Goal: Task Accomplishment & Management: Complete application form

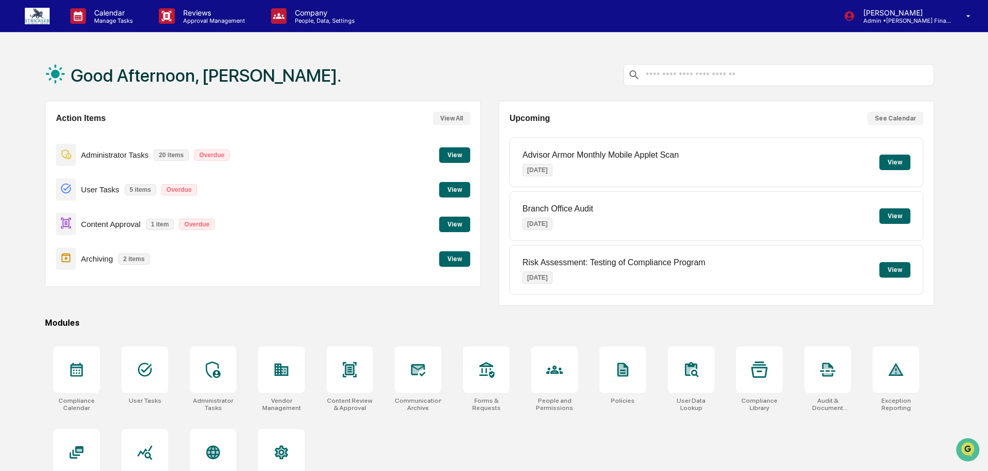
click at [445, 151] on button "View" at bounding box center [454, 155] width 31 height 16
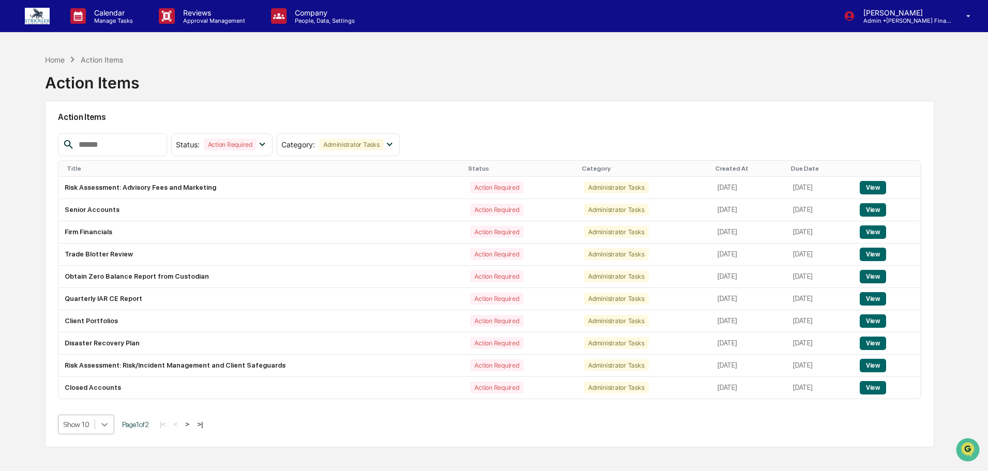
click at [99, 425] on body "Calendar Manage Tasks Reviews Approval Management Company People, Data, Setting…" at bounding box center [494, 260] width 988 height 520
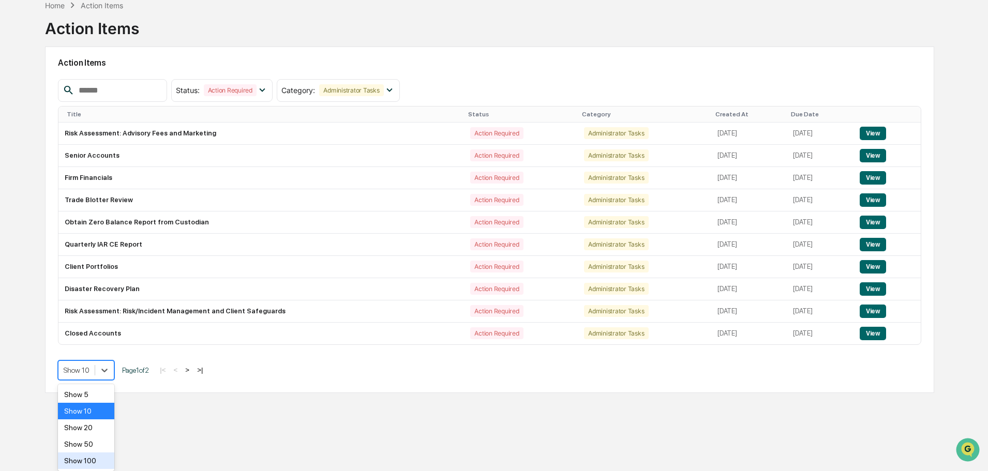
click at [102, 457] on div "Show 100" at bounding box center [86, 461] width 56 height 17
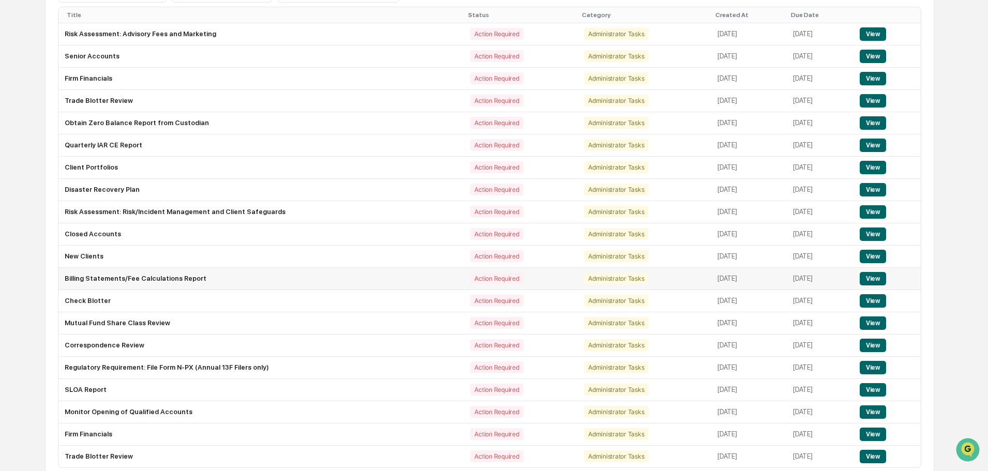
scroll to position [156, 0]
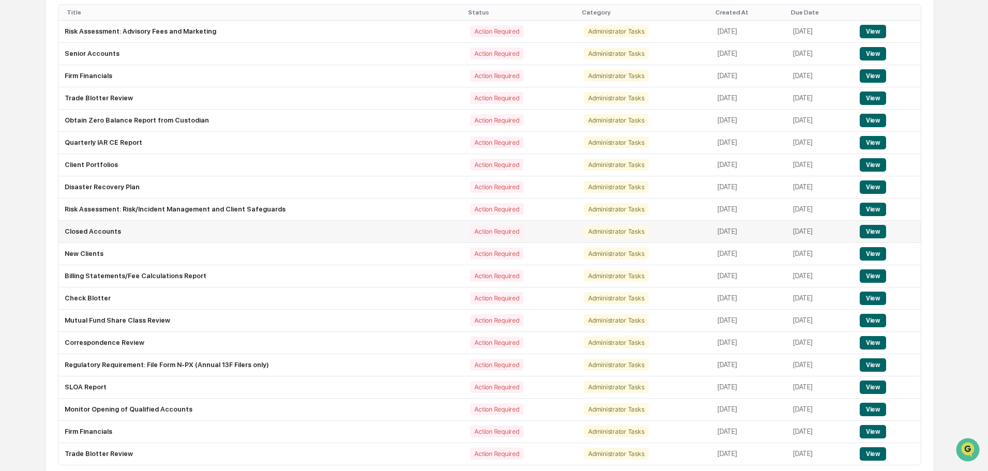
click at [873, 231] on button "View" at bounding box center [873, 231] width 26 height 13
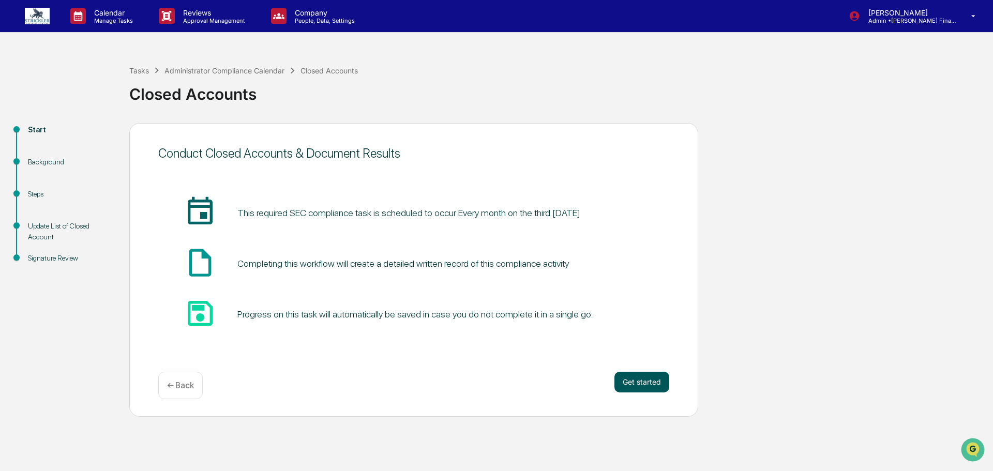
click at [648, 386] on button "Get started" at bounding box center [642, 382] width 55 height 21
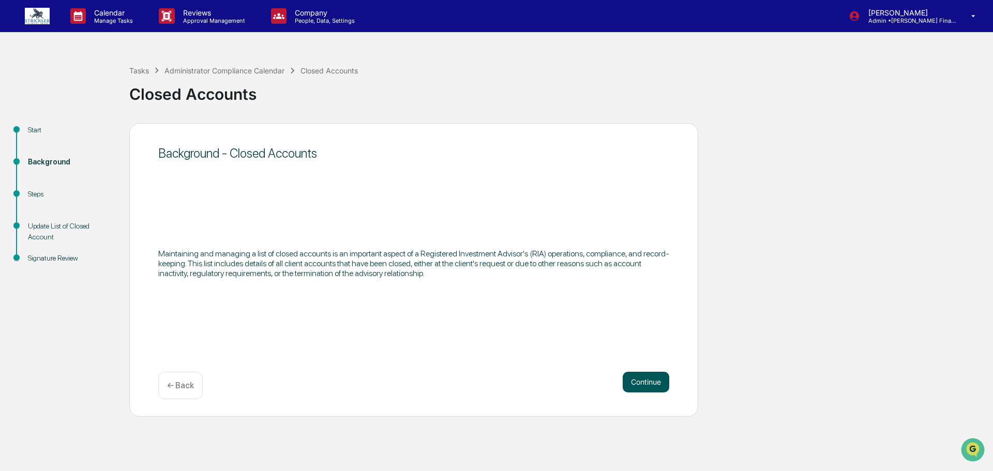
click at [651, 386] on button "Continue" at bounding box center [646, 382] width 47 height 21
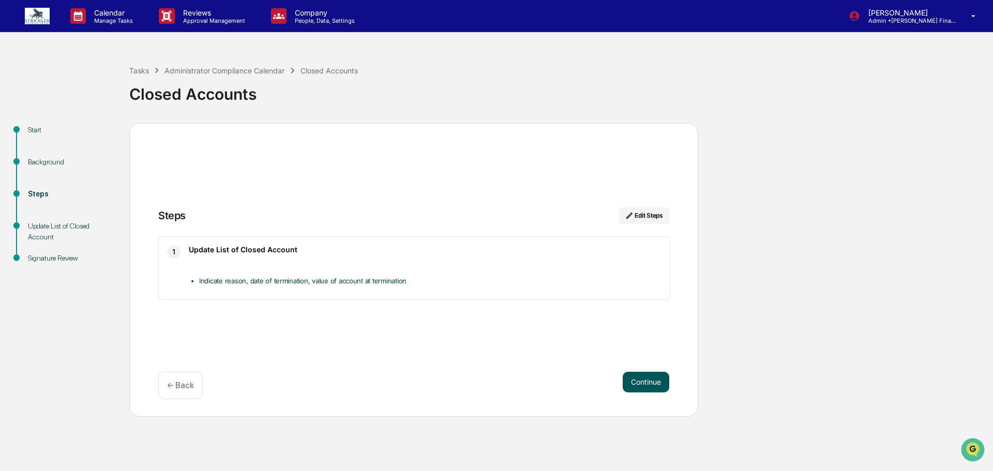
click at [644, 385] on button "Continue" at bounding box center [646, 382] width 47 height 21
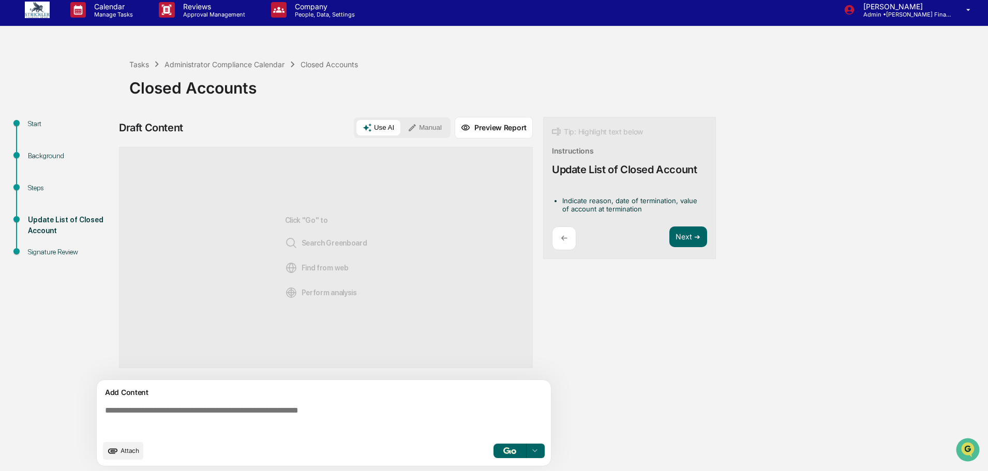
scroll to position [8, 0]
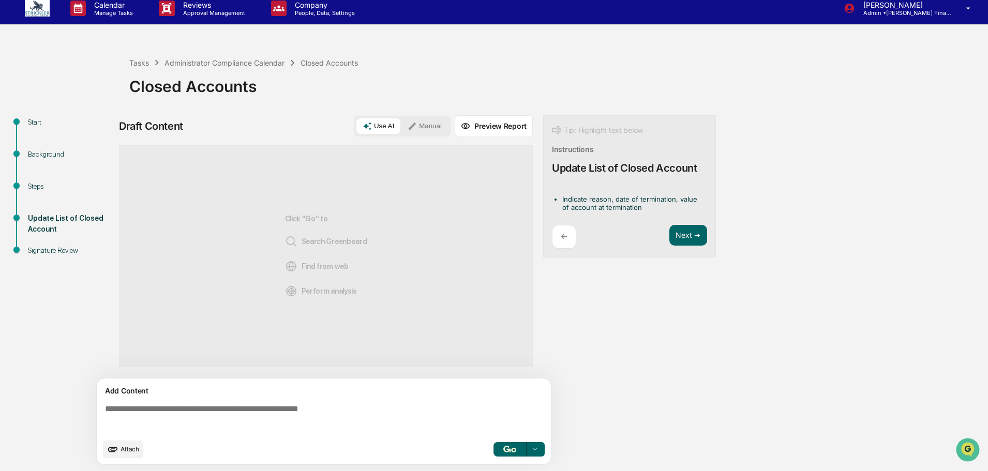
click at [428, 123] on button "Manual" at bounding box center [424, 126] width 47 height 16
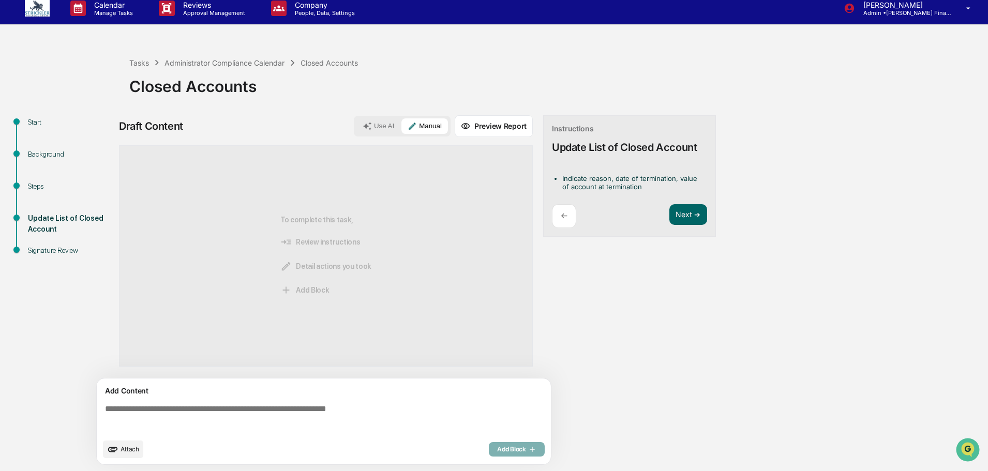
click at [196, 419] on textarea at bounding box center [326, 418] width 450 height 37
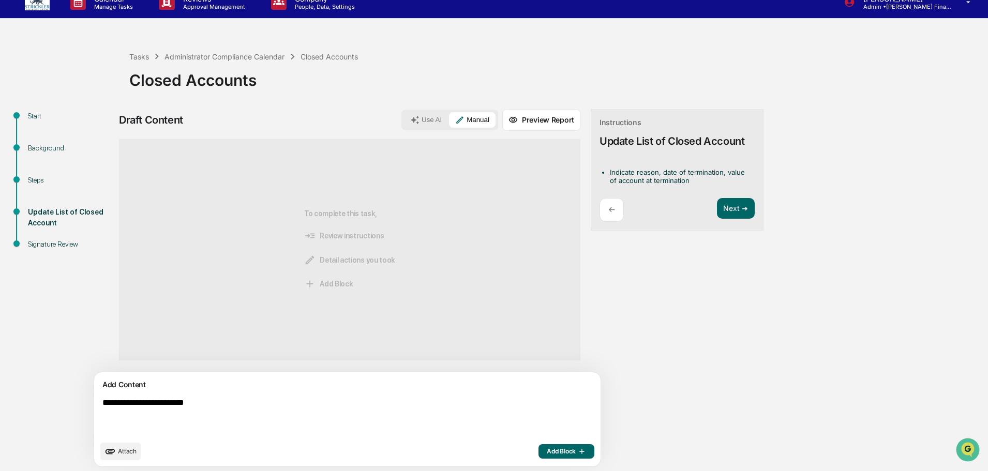
scroll to position [16, 0]
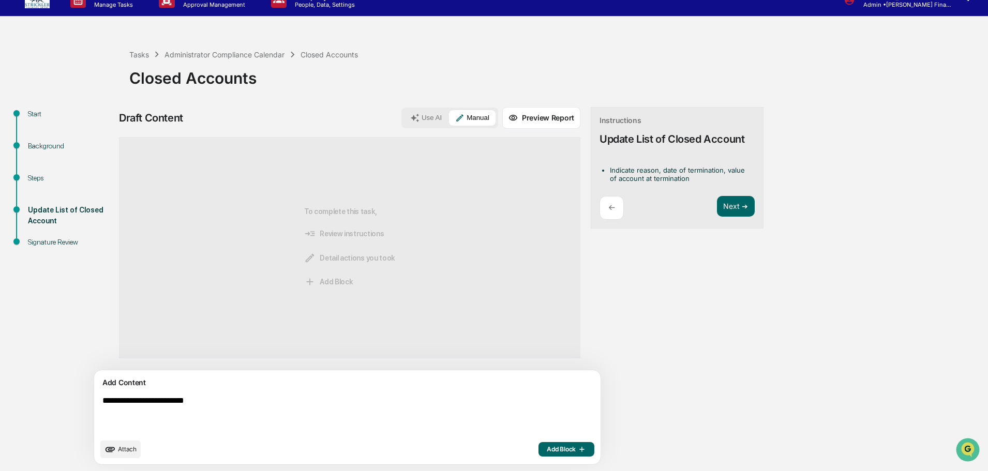
type textarea "**********"
click at [122, 449] on span "Attach" at bounding box center [127, 449] width 19 height 8
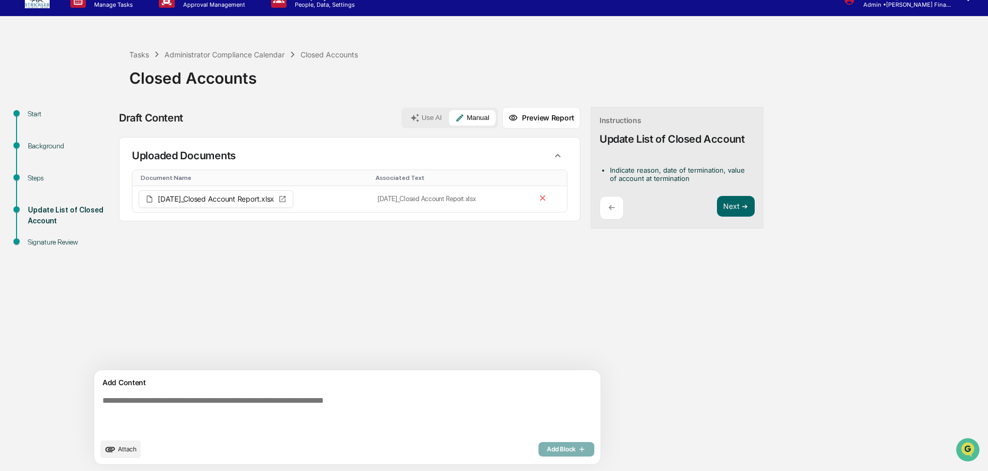
click at [255, 400] on textarea at bounding box center [323, 415] width 450 height 46
click at [280, 404] on textarea at bounding box center [323, 415] width 450 height 46
type textarea "**********"
drag, startPoint x: 219, startPoint y: 402, endPoint x: 0, endPoint y: 378, distance: 220.2
click at [4, 379] on div "**********" at bounding box center [494, 252] width 988 height 438
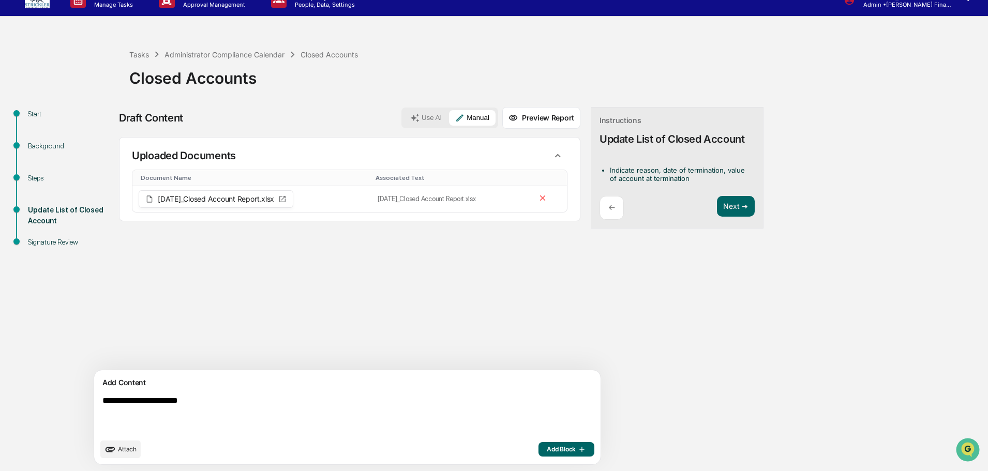
click at [397, 421] on textarea "**********" at bounding box center [323, 415] width 450 height 46
drag, startPoint x: 233, startPoint y: 398, endPoint x: 32, endPoint y: 400, distance: 201.8
click at [33, 399] on div "**********" at bounding box center [494, 289] width 978 height 364
paste textarea "**********"
type textarea "**********"
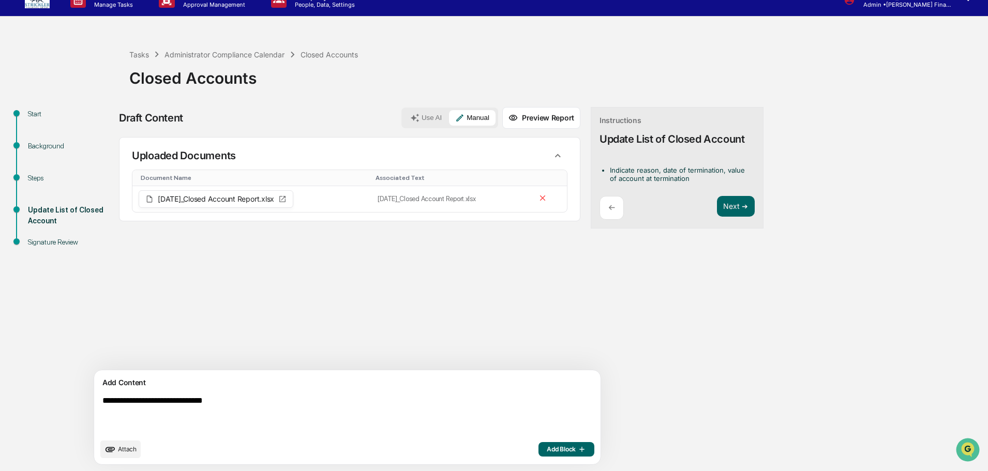
click at [539, 442] on button "Add Block" at bounding box center [567, 449] width 56 height 14
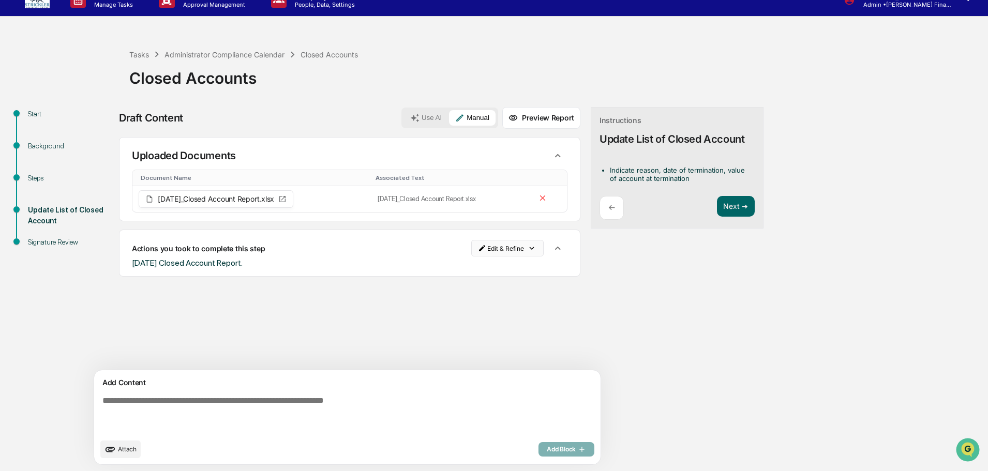
click at [449, 245] on html "Calendar Manage Tasks Reviews Approval Management Company People, Data, Setting…" at bounding box center [494, 219] width 988 height 471
click at [451, 274] on div "Edit Result" at bounding box center [461, 269] width 76 height 17
click at [245, 247] on p "Actions you took to complete this step" at bounding box center [198, 248] width 133 height 9
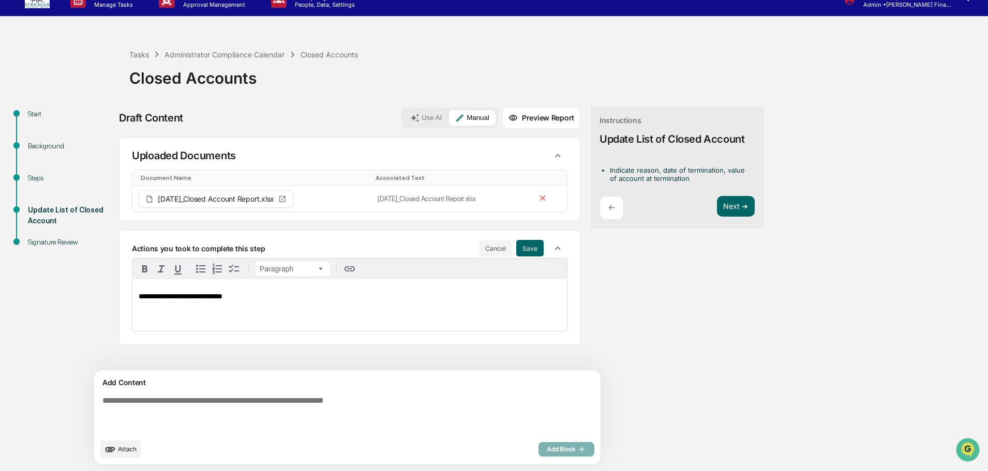
click at [252, 296] on p "**********" at bounding box center [350, 297] width 422 height 8
click at [516, 250] on button "Save" at bounding box center [529, 248] width 27 height 17
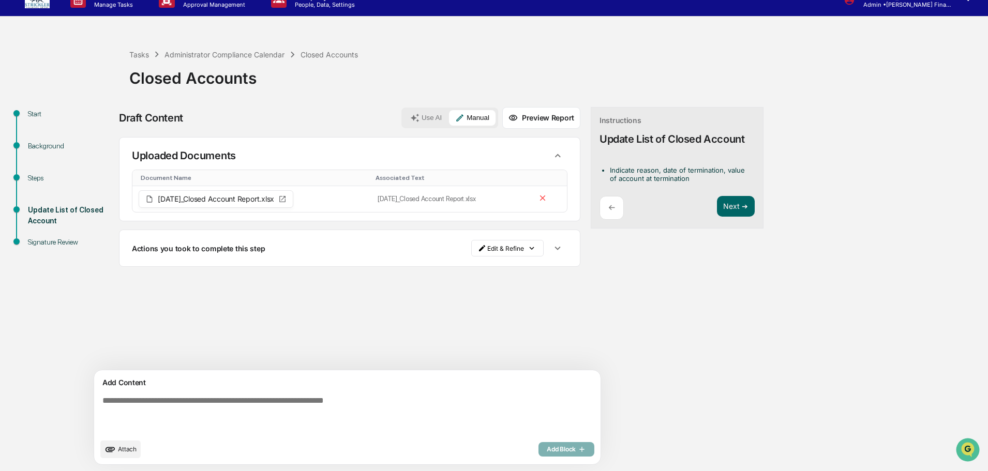
click at [535, 383] on div "Add Content" at bounding box center [347, 383] width 494 height 12
click at [717, 213] on button "Next ➔" at bounding box center [736, 206] width 38 height 21
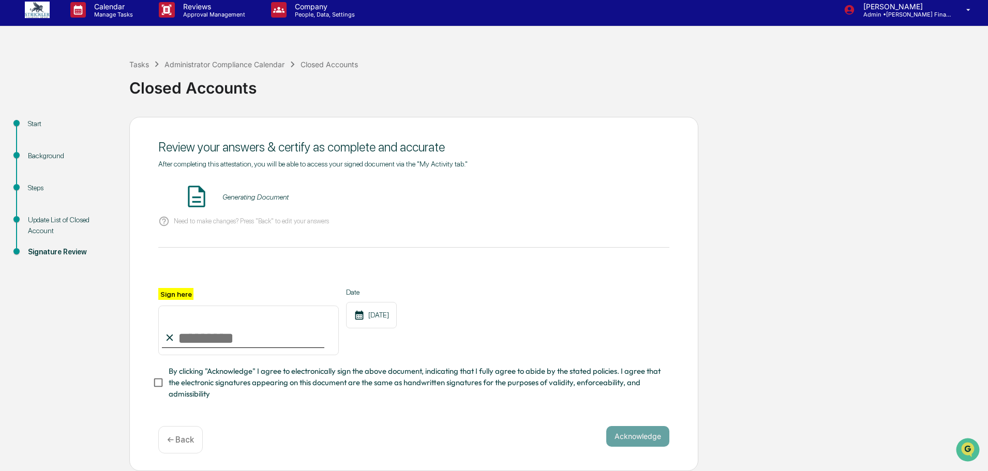
scroll to position [0, 0]
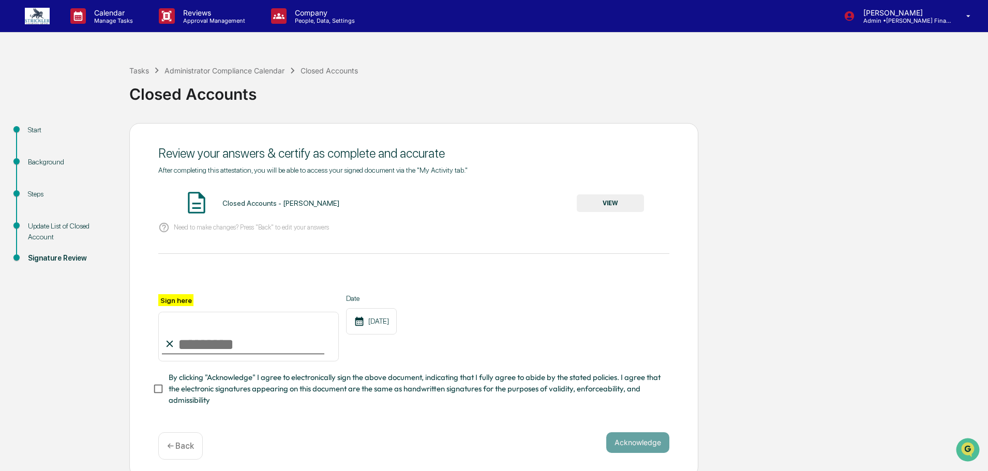
click at [219, 352] on input "Sign here" at bounding box center [248, 337] width 181 height 50
click at [592, 203] on button "VIEW" at bounding box center [610, 204] width 67 height 18
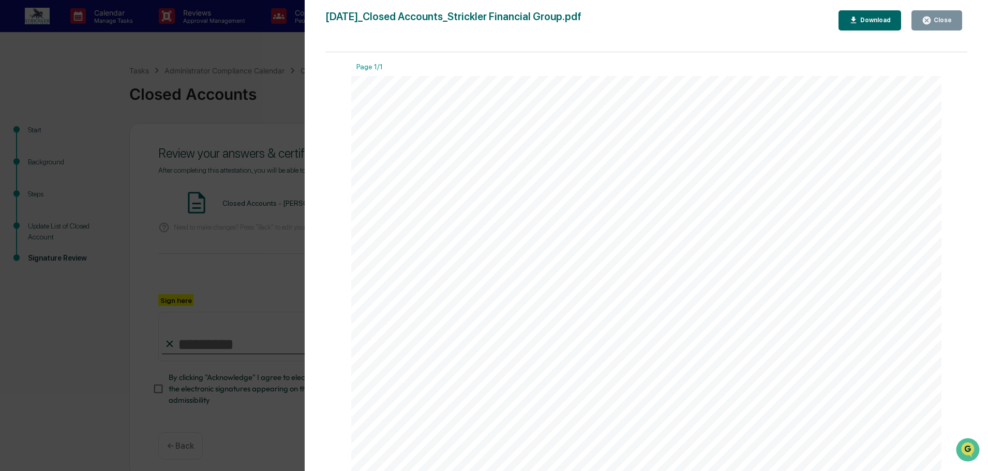
click at [941, 24] on div "Close" at bounding box center [937, 21] width 30 height 10
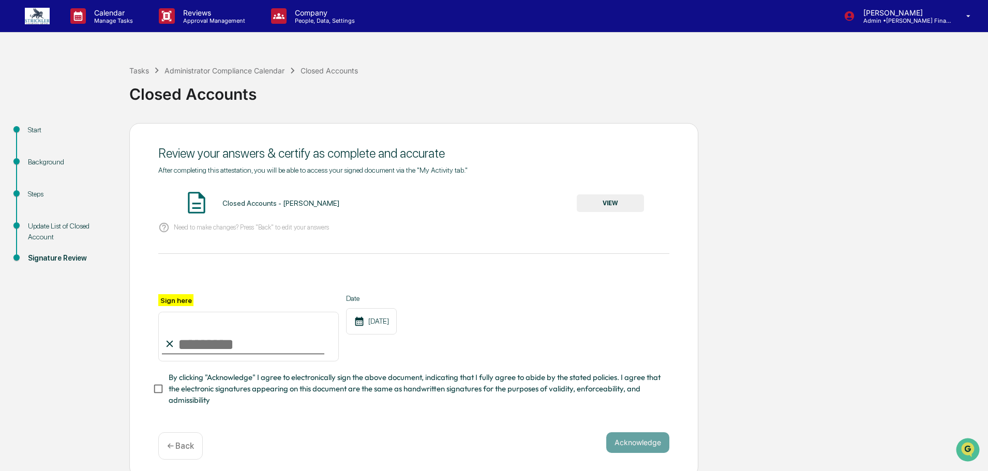
click at [262, 347] on input "Sign here" at bounding box center [248, 337] width 181 height 50
type input "*********"
click at [651, 449] on button "Acknowledge" at bounding box center [637, 442] width 63 height 21
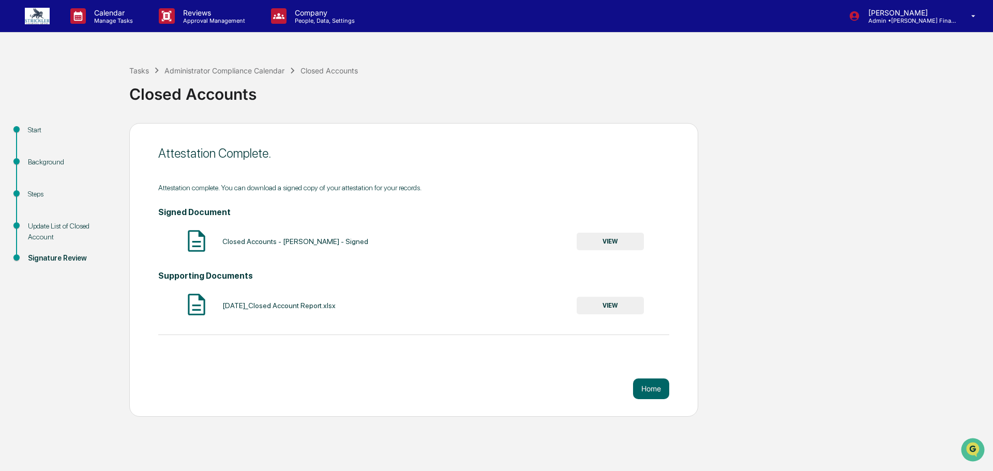
drag, startPoint x: 660, startPoint y: 391, endPoint x: 700, endPoint y: 411, distance: 45.1
click at [669, 392] on div "Attestation Complete. Attestation complete. You can download a signed copy of y…" at bounding box center [413, 270] width 569 height 294
drag, startPoint x: 668, startPoint y: 386, endPoint x: 662, endPoint y: 390, distance: 6.5
click at [662, 390] on button "Home" at bounding box center [651, 389] width 36 height 21
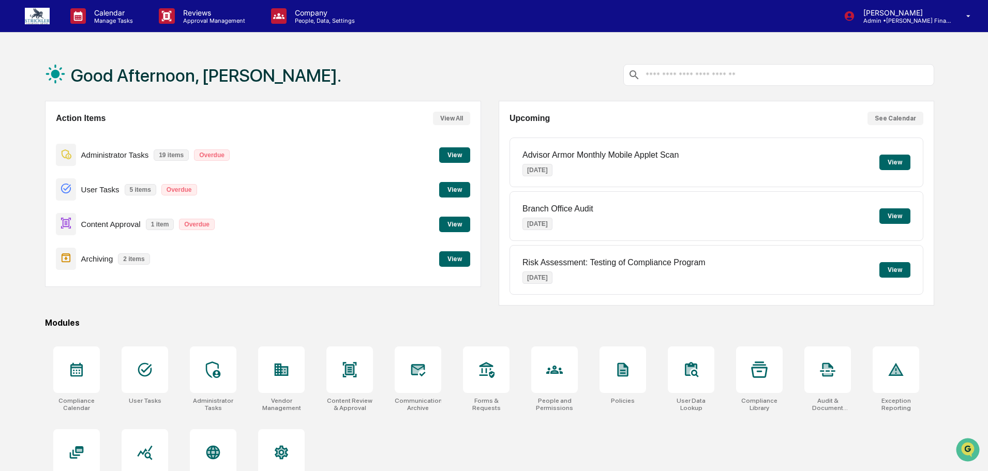
click at [460, 157] on button "View" at bounding box center [454, 155] width 31 height 16
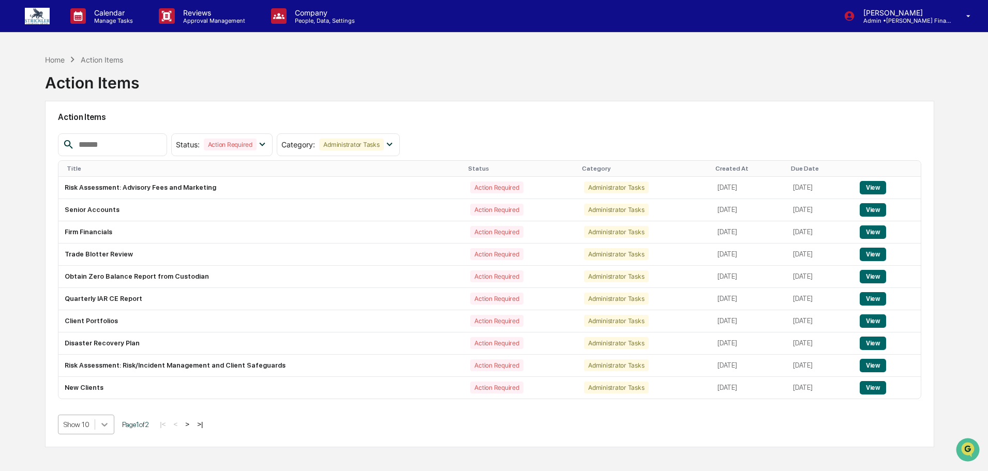
scroll to position [54, 0]
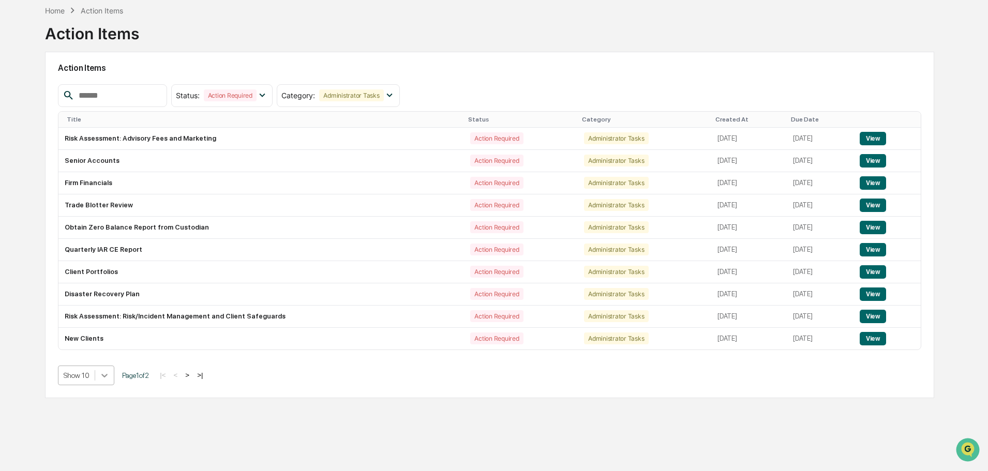
click at [108, 427] on body "Calendar Manage Tasks Reviews Approval Management Company People, Data, Setting…" at bounding box center [494, 211] width 988 height 520
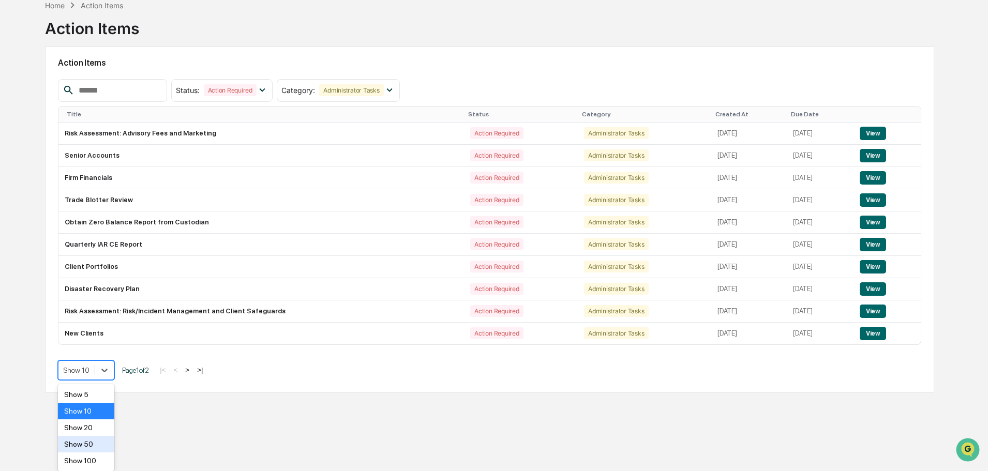
click at [93, 448] on div "Show 50" at bounding box center [86, 444] width 56 height 17
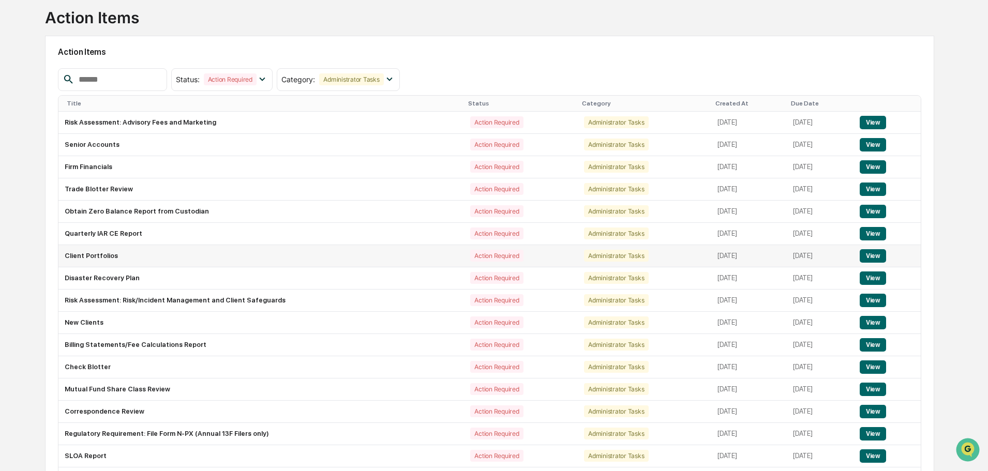
scroll to position [43, 0]
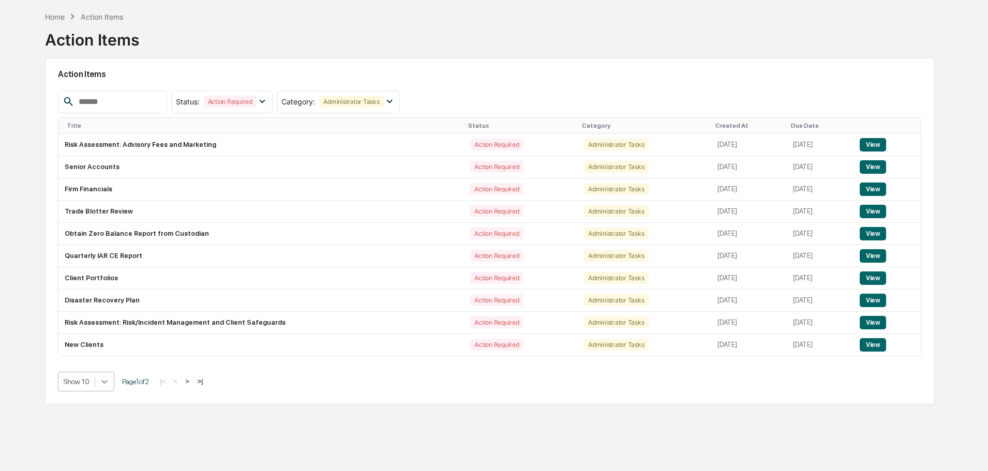
click at [106, 377] on div at bounding box center [104, 381] width 19 height 19
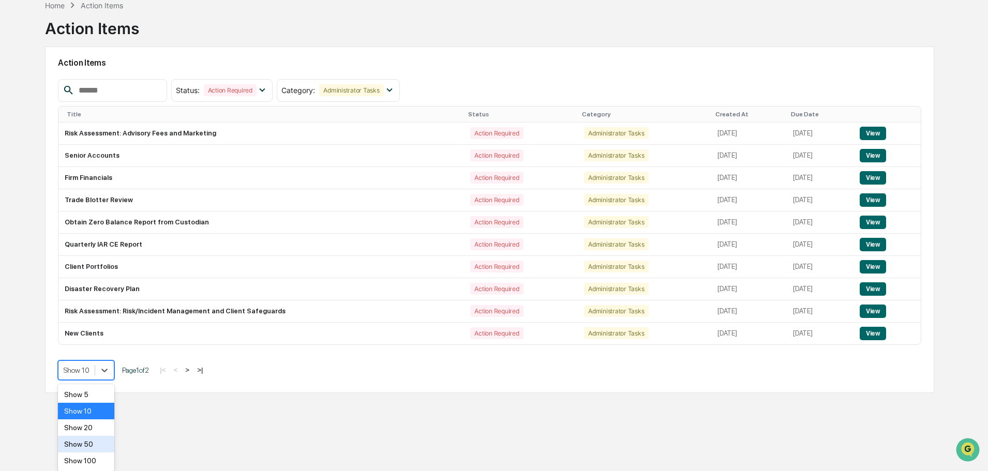
click at [89, 444] on div "Show 50" at bounding box center [86, 444] width 56 height 17
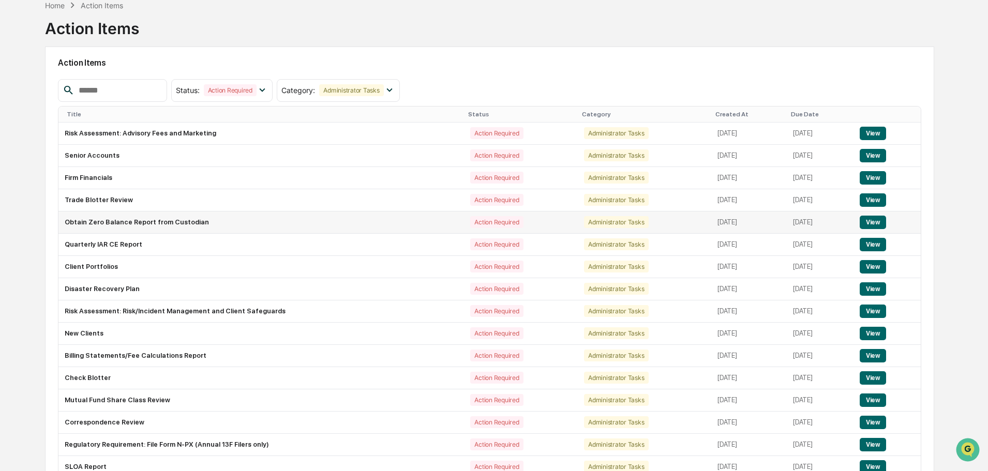
click at [873, 219] on button "View" at bounding box center [873, 222] width 26 height 13
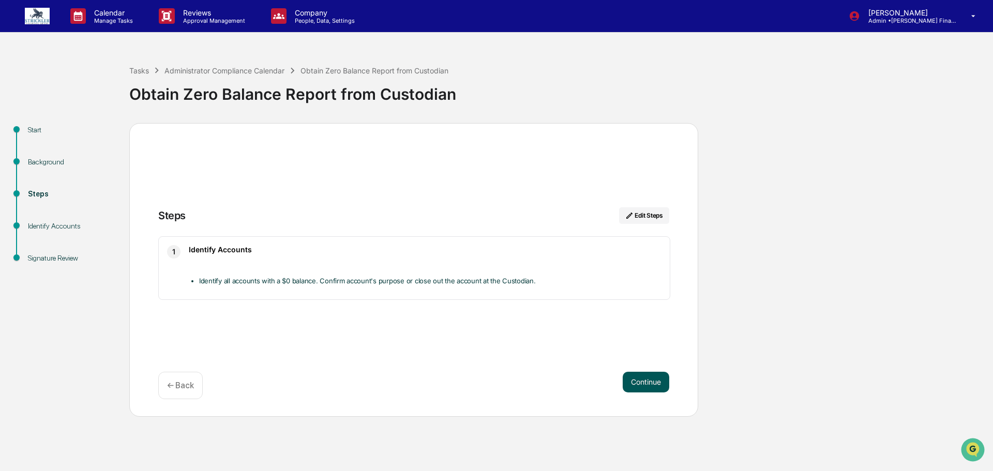
click at [640, 384] on button "Continue" at bounding box center [646, 382] width 47 height 21
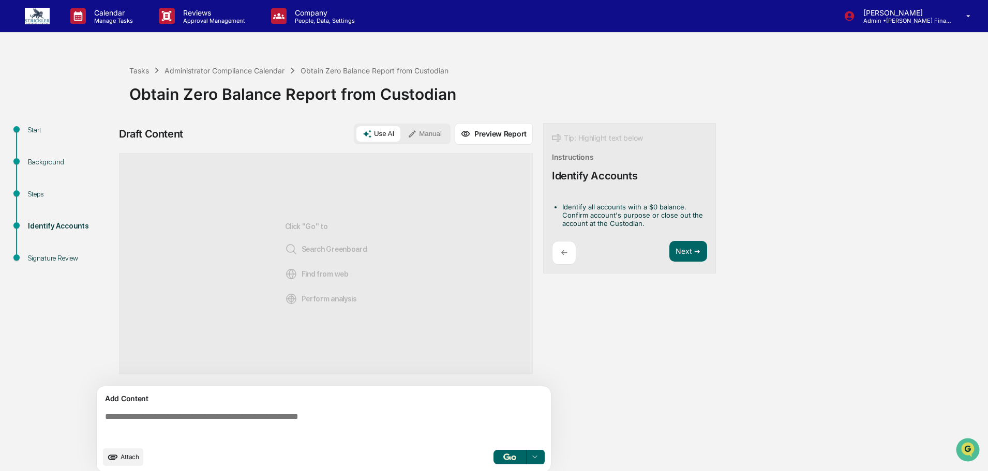
click at [436, 132] on button "Manual" at bounding box center [424, 134] width 47 height 16
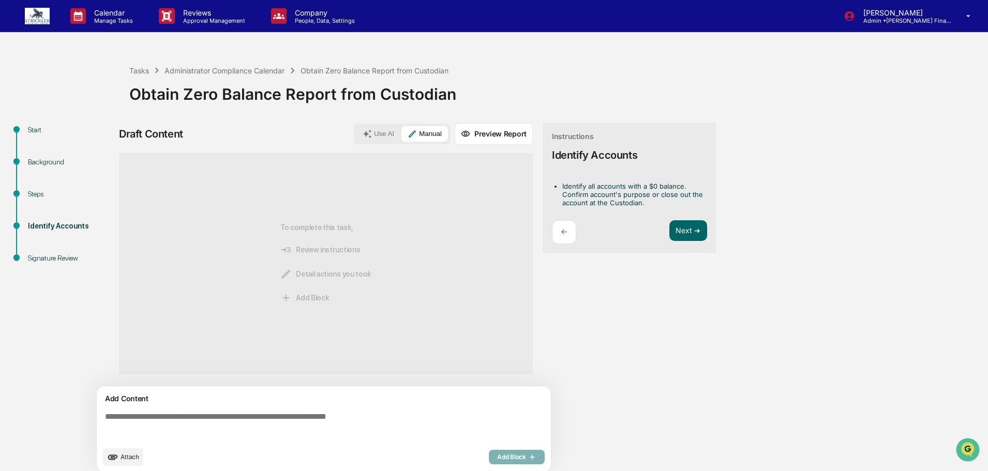
scroll to position [8, 0]
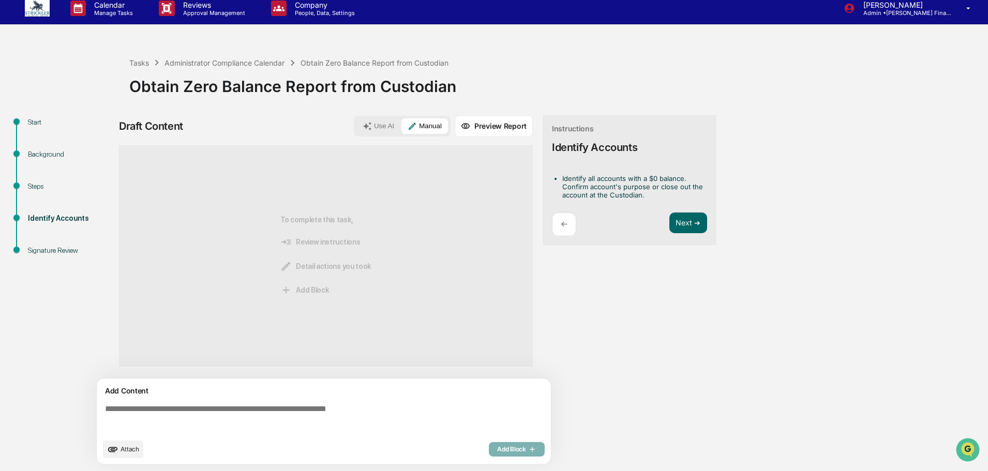
click at [257, 408] on textarea at bounding box center [326, 418] width 450 height 37
click at [133, 453] on span "Attach" at bounding box center [130, 449] width 19 height 8
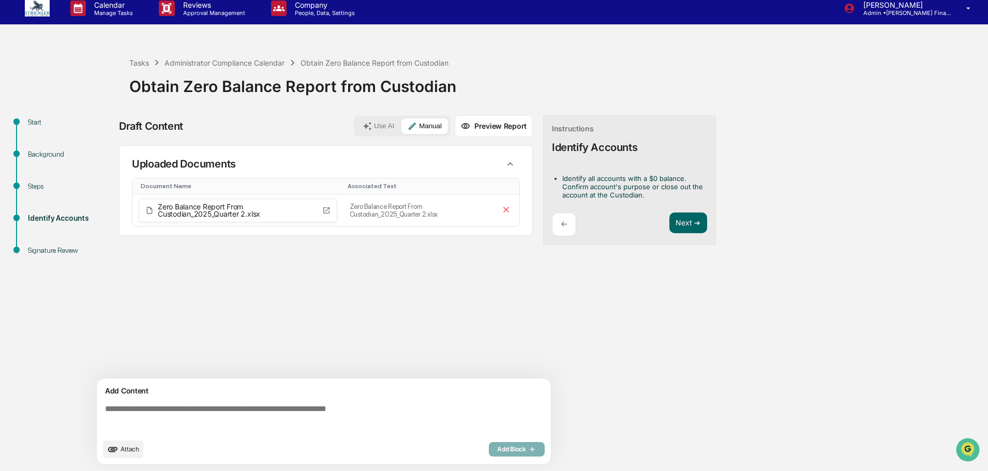
click at [263, 406] on textarea at bounding box center [326, 418] width 450 height 37
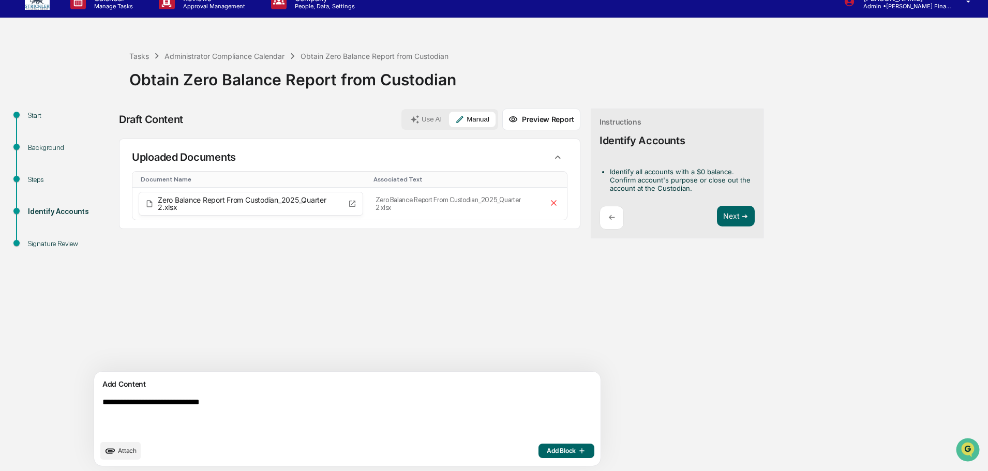
scroll to position [16, 0]
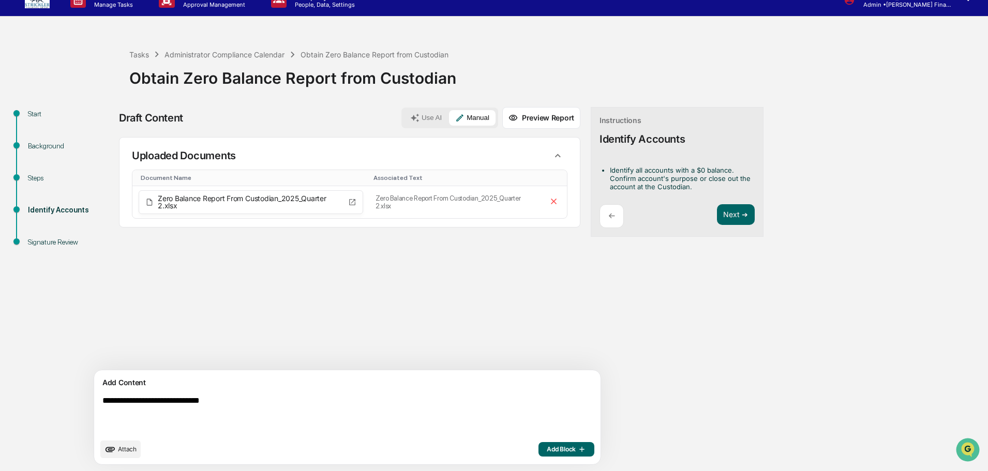
type textarea "**********"
click at [547, 451] on span "Add Block" at bounding box center [566, 449] width 39 height 8
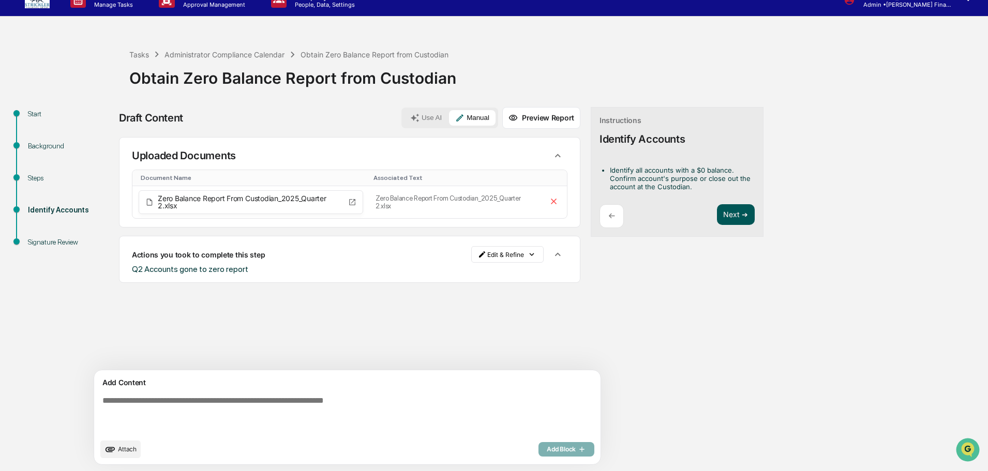
click at [717, 219] on button "Next ➔" at bounding box center [736, 214] width 38 height 21
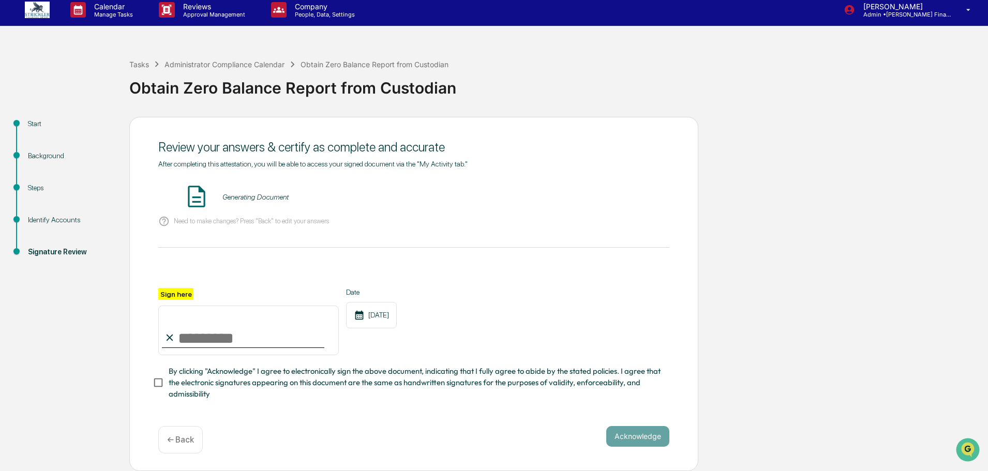
scroll to position [9, 0]
click at [236, 339] on input "Sign here" at bounding box center [248, 331] width 181 height 50
type input "*********"
click at [396, 311] on div "[DATE]" at bounding box center [371, 315] width 51 height 26
click at [509, 266] on div at bounding box center [413, 275] width 511 height 25
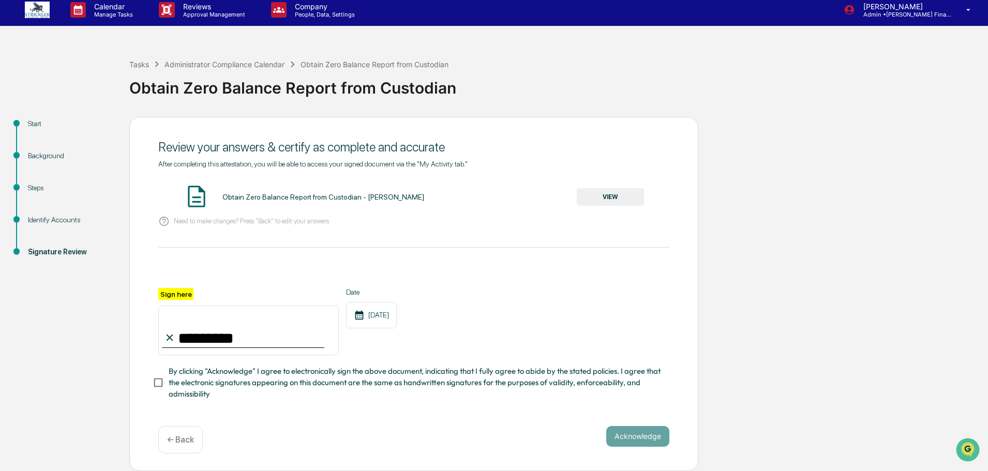
click at [608, 198] on button "VIEW" at bounding box center [610, 197] width 67 height 18
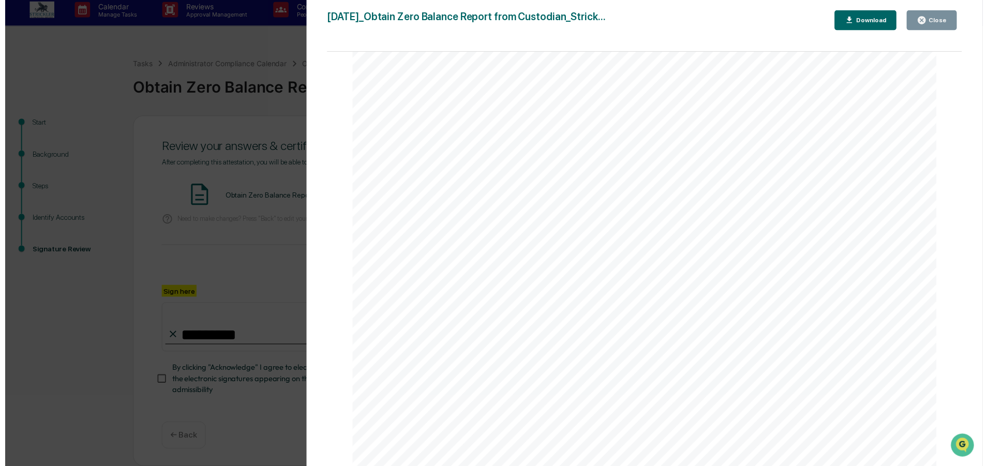
scroll to position [0, 0]
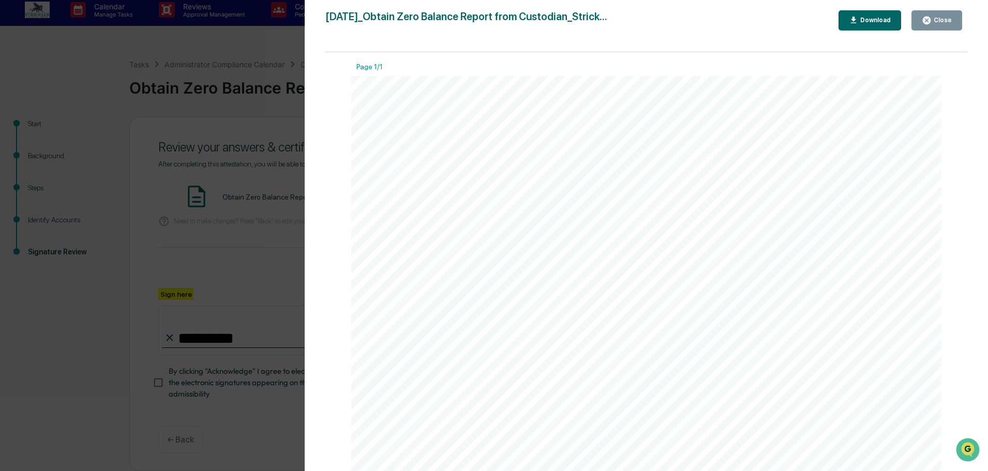
click at [943, 22] on div "Close" at bounding box center [942, 20] width 20 height 7
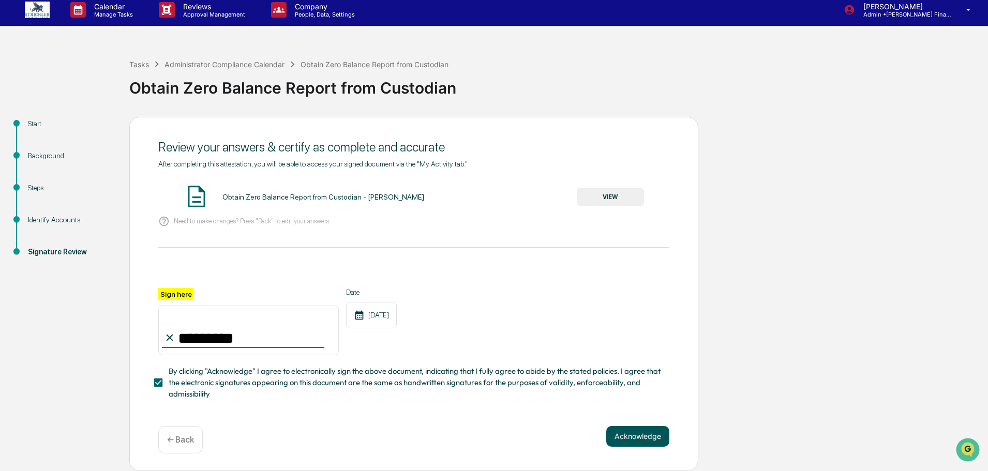
click at [632, 431] on button "Acknowledge" at bounding box center [637, 436] width 63 height 21
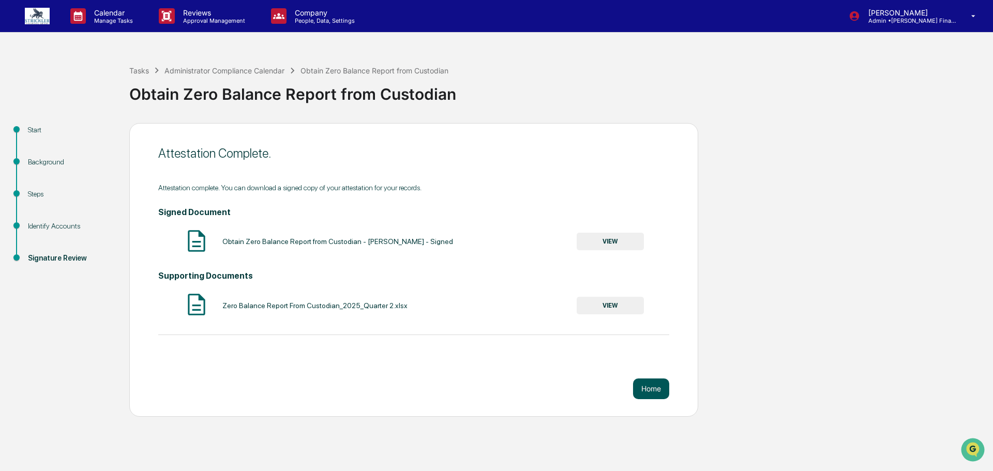
click at [647, 390] on button "Home" at bounding box center [651, 389] width 36 height 21
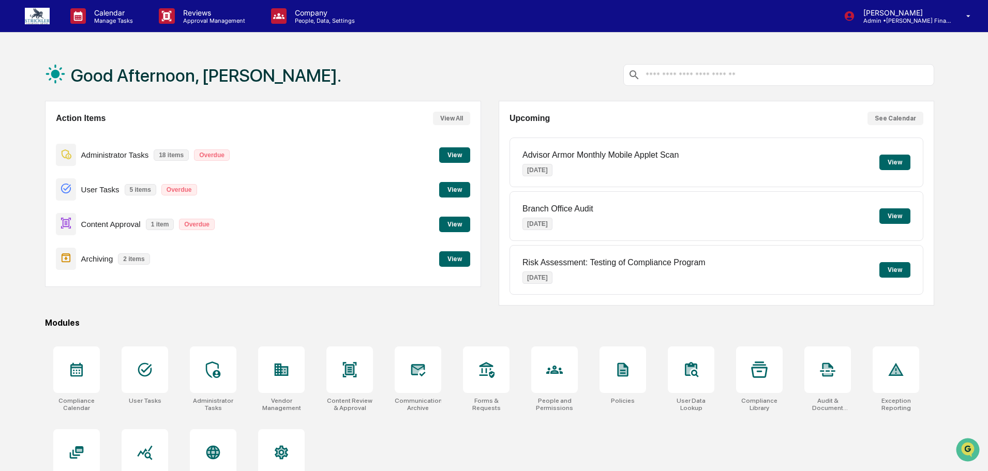
click at [467, 155] on button "View" at bounding box center [454, 155] width 31 height 16
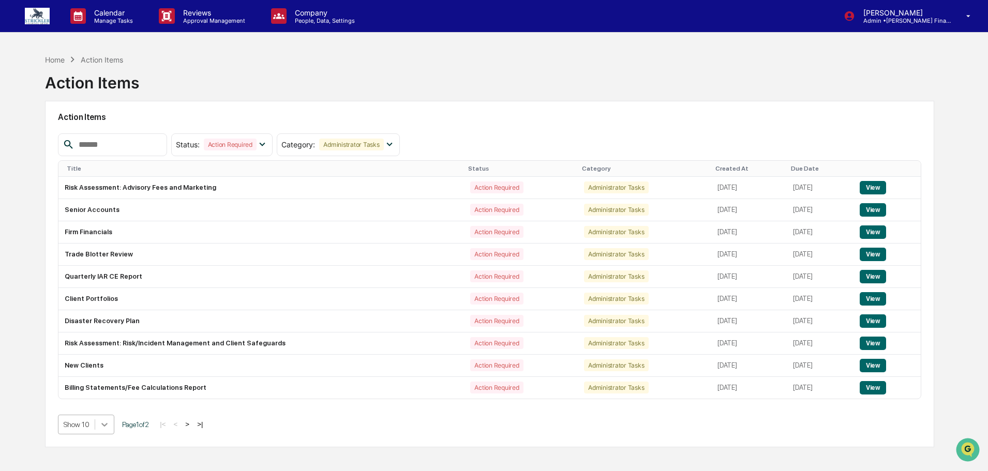
click at [98, 423] on body "Calendar Manage Tasks Reviews Approval Management Company People, Data, Setting…" at bounding box center [494, 260] width 988 height 520
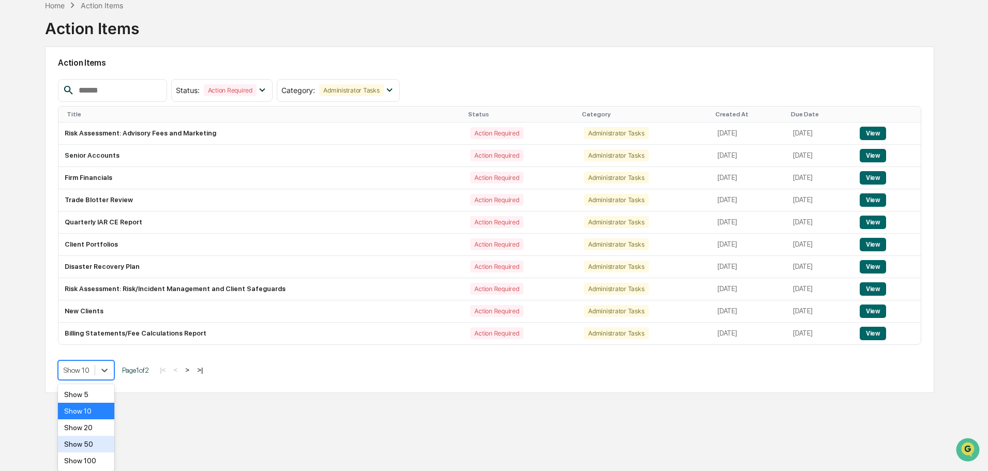
click at [85, 449] on div "Show 50" at bounding box center [86, 444] width 56 height 17
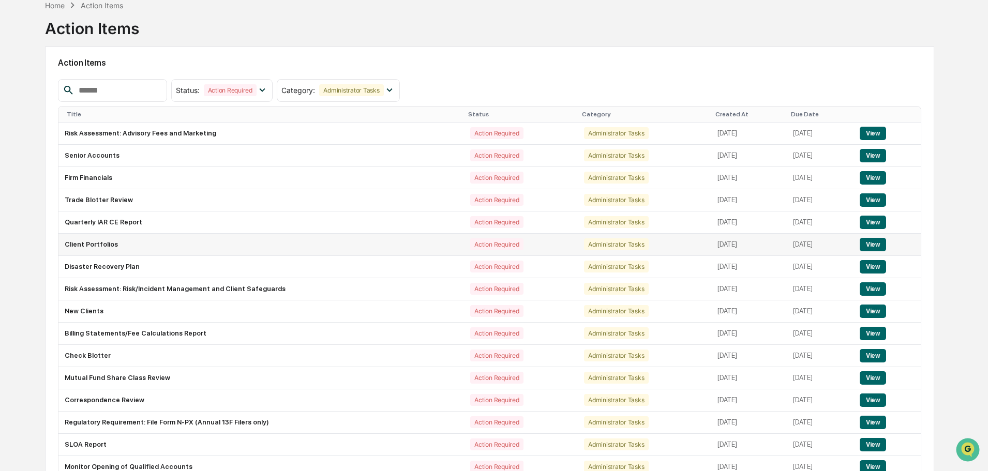
click at [875, 243] on button "View" at bounding box center [873, 244] width 26 height 13
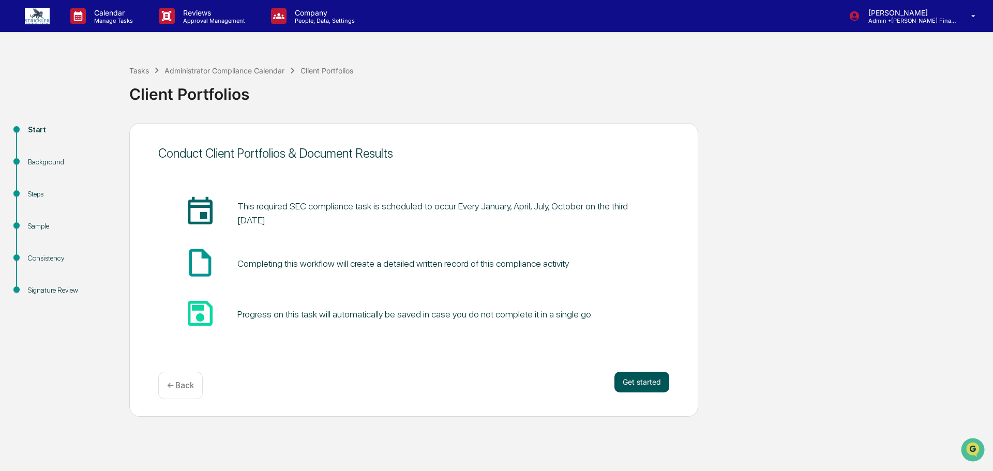
click at [632, 380] on button "Get started" at bounding box center [642, 382] width 55 height 21
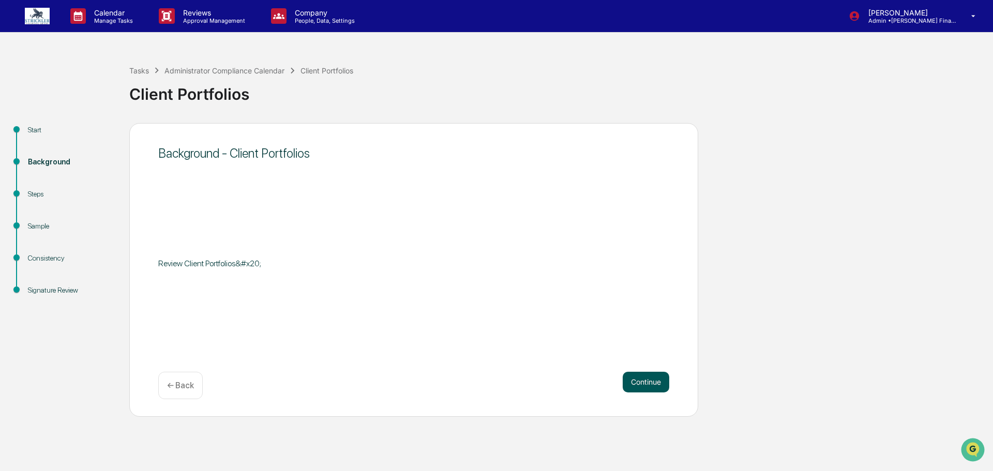
click at [643, 385] on button "Continue" at bounding box center [646, 382] width 47 height 21
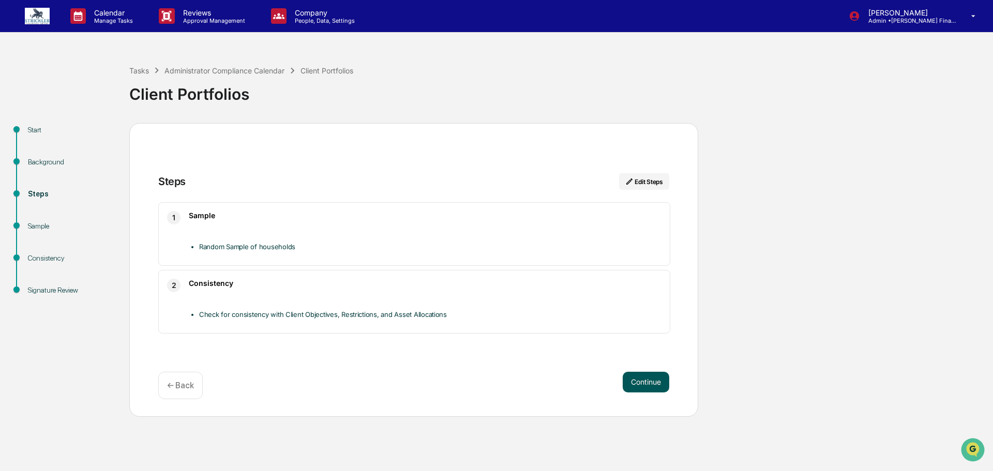
click at [629, 382] on button "Continue" at bounding box center [646, 382] width 47 height 21
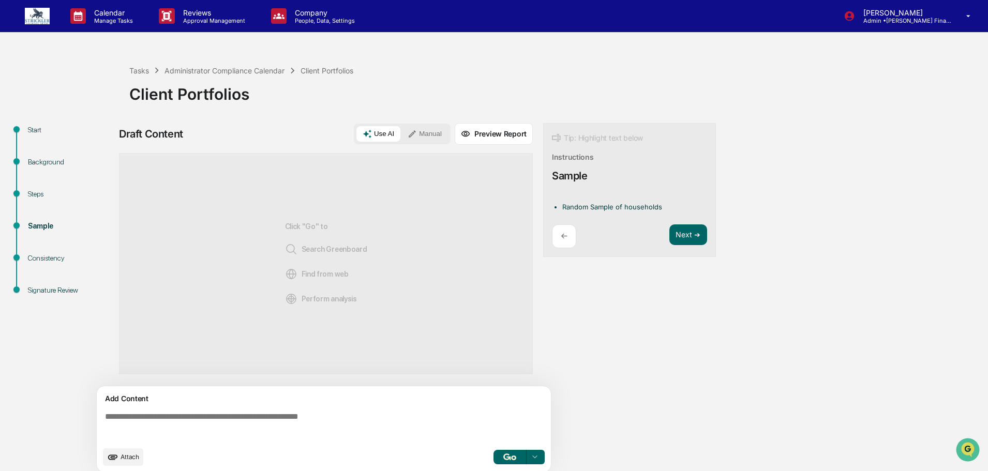
click at [25, 10] on img at bounding box center [37, 16] width 25 height 17
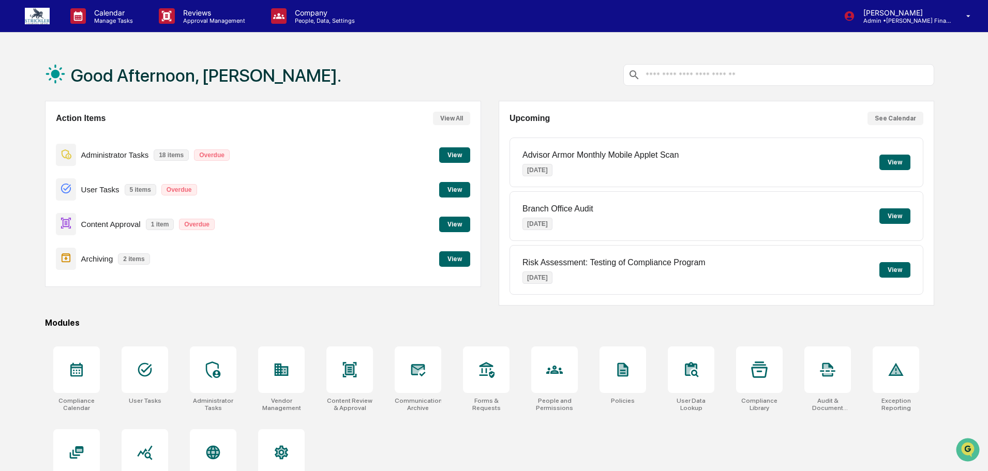
click at [458, 152] on button "View" at bounding box center [454, 155] width 31 height 16
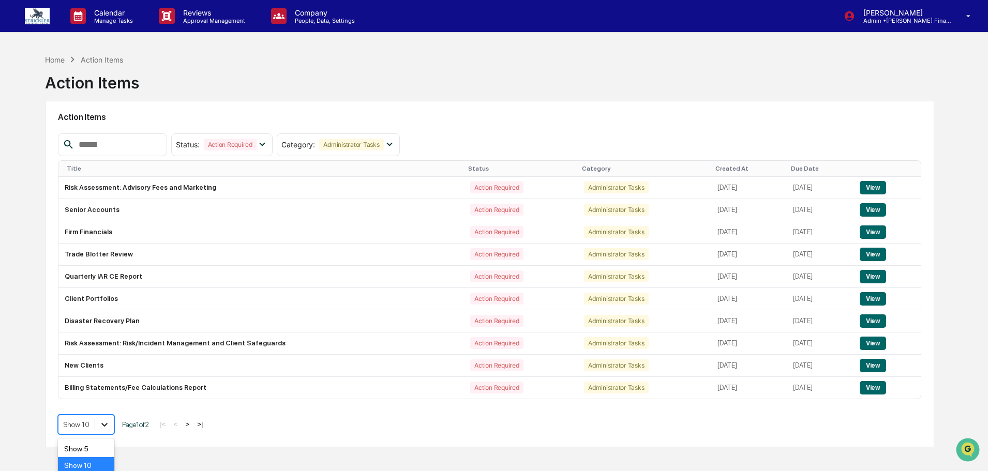
scroll to position [54, 0]
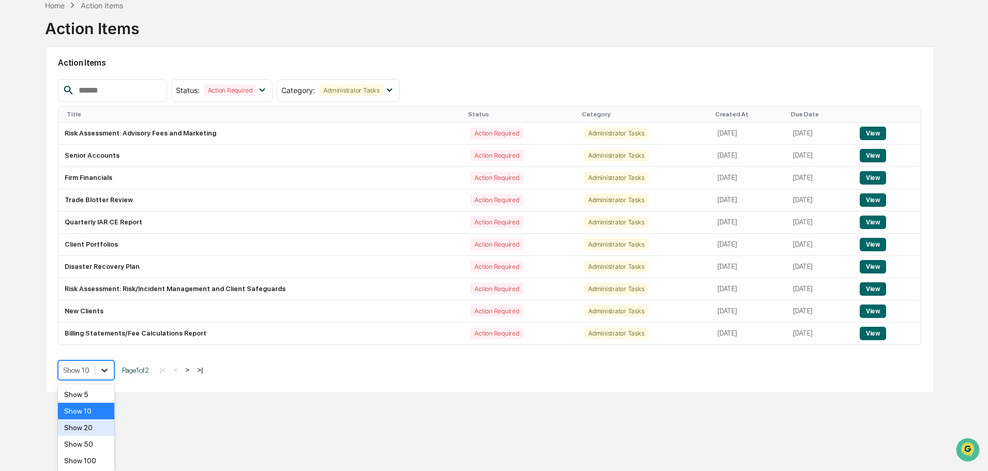
click at [100, 429] on body "Calendar Manage Tasks Reviews Approval Management Company People, Data, Setting…" at bounding box center [494, 206] width 988 height 520
click at [96, 461] on div "Show 100" at bounding box center [86, 461] width 56 height 17
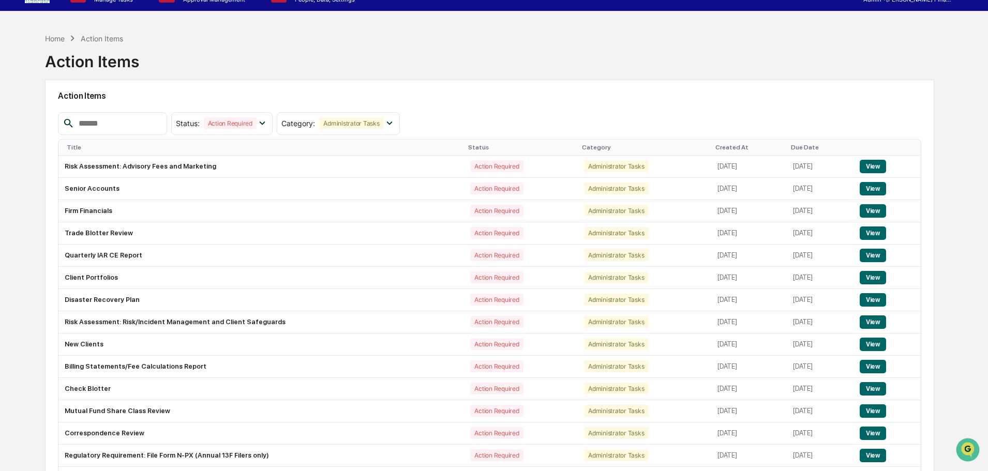
scroll to position [0, 0]
